Goal: Task Accomplishment & Management: Complete application form

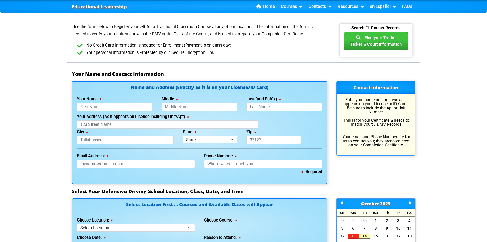
scroll to position [281, 0]
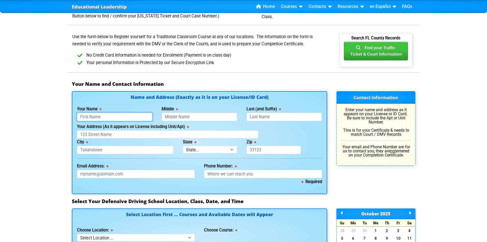
click at [113, 117] on input "Your Name" at bounding box center [115, 117] width 76 height 8
type input "Mark"
type input "[PERSON_NAME]"
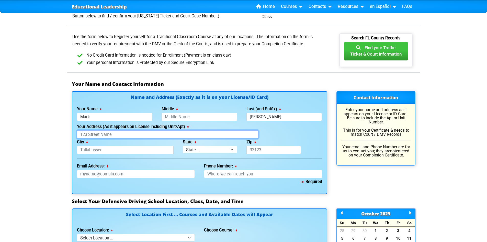
type input "[STREET_ADDRESS]"
type input "Bradenton"
select select "{"fullName":"[US_STATE]","abbreviation":"FL","uniqueId":"1d559909-6cf0-4a4d-848…"
type input "34211"
type input "[PHONE_NUMBER]"
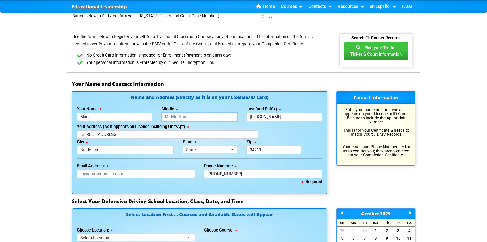
click at [187, 121] on input "Middle" at bounding box center [200, 117] width 76 height 8
type input "[PERSON_NAME]"
click at [119, 177] on input "Email Address:" at bounding box center [136, 174] width 118 height 8
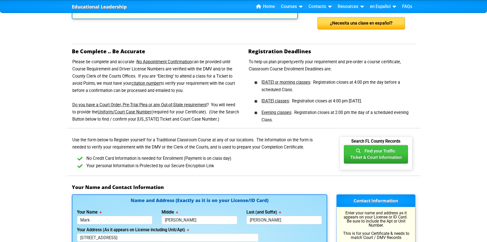
scroll to position [179, 0]
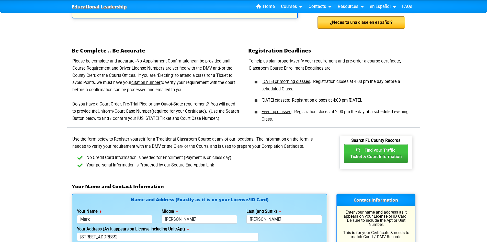
type input "[EMAIL_ADDRESS][DOMAIN_NAME]"
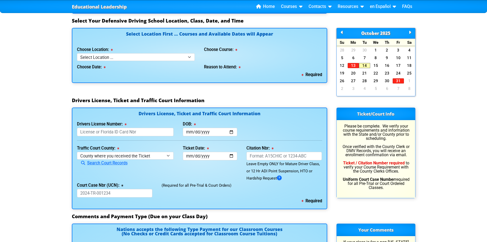
scroll to position [460, 0]
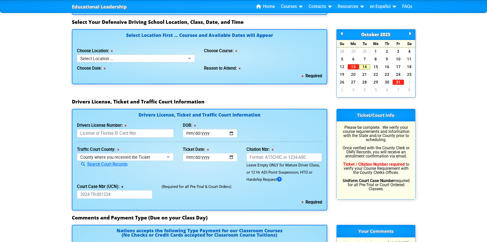
click at [409, 34] on icon at bounding box center [410, 33] width 2 height 0
click at [342, 34] on icon at bounding box center [342, 33] width 2 height 0
click at [354, 68] on link "13" at bounding box center [353, 66] width 11 height 5
click at [362, 69] on link "14" at bounding box center [364, 66] width 11 height 5
click at [364, 69] on link "14" at bounding box center [364, 66] width 11 height 5
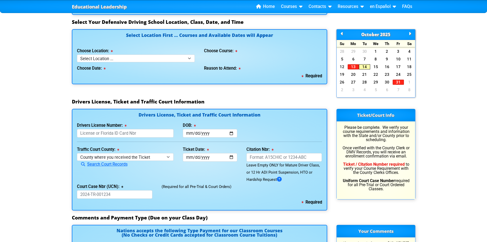
click at [362, 69] on link "14" at bounding box center [364, 66] width 11 height 5
click at [355, 68] on link "13" at bounding box center [353, 66] width 11 height 5
click at [366, 69] on link "14" at bounding box center [364, 66] width 11 height 5
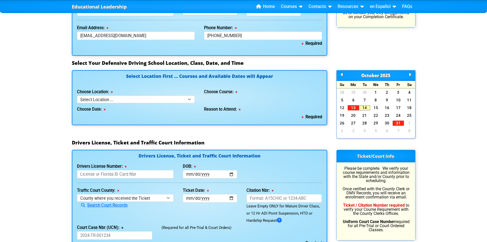
scroll to position [409, 0]
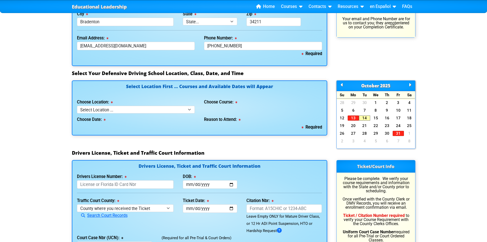
click at [412, 87] on div "[DATE]" at bounding box center [376, 86] width 79 height 10
click at [411, 85] on icon at bounding box center [410, 85] width 2 height 0
click at [342, 85] on icon at bounding box center [342, 85] width 2 height 0
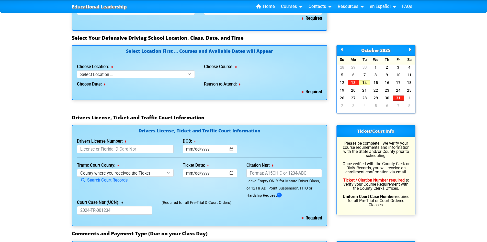
scroll to position [435, 0]
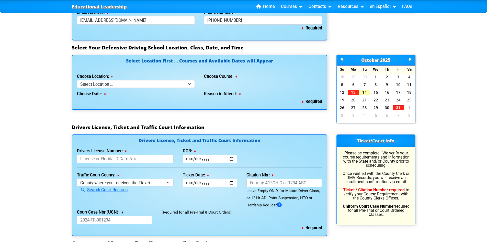
click at [410, 59] on icon at bounding box center [410, 59] width 2 height 0
click at [341, 59] on icon at bounding box center [342, 59] width 2 height 0
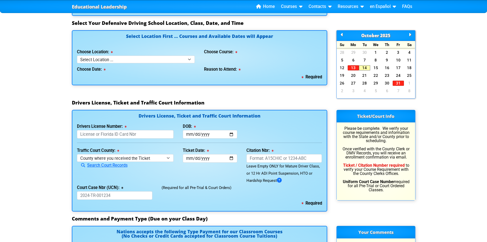
scroll to position [460, 0]
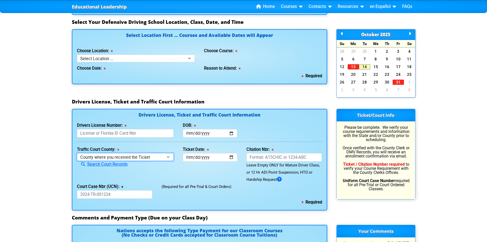
click at [147, 160] on select "County where you received the Ticket Out of State Out of State - [US_STATE] Out…" at bounding box center [125, 156] width 97 height 7
click at [34, 114] on div "Educational Leadership Home Courses Certified Defensive Driving Courses 4-Hour …" at bounding box center [243, 12] width 487 height 944
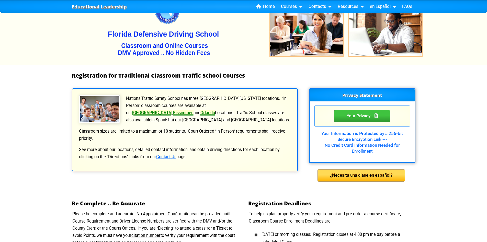
scroll to position [0, 0]
